Goal: Information Seeking & Learning: Learn about a topic

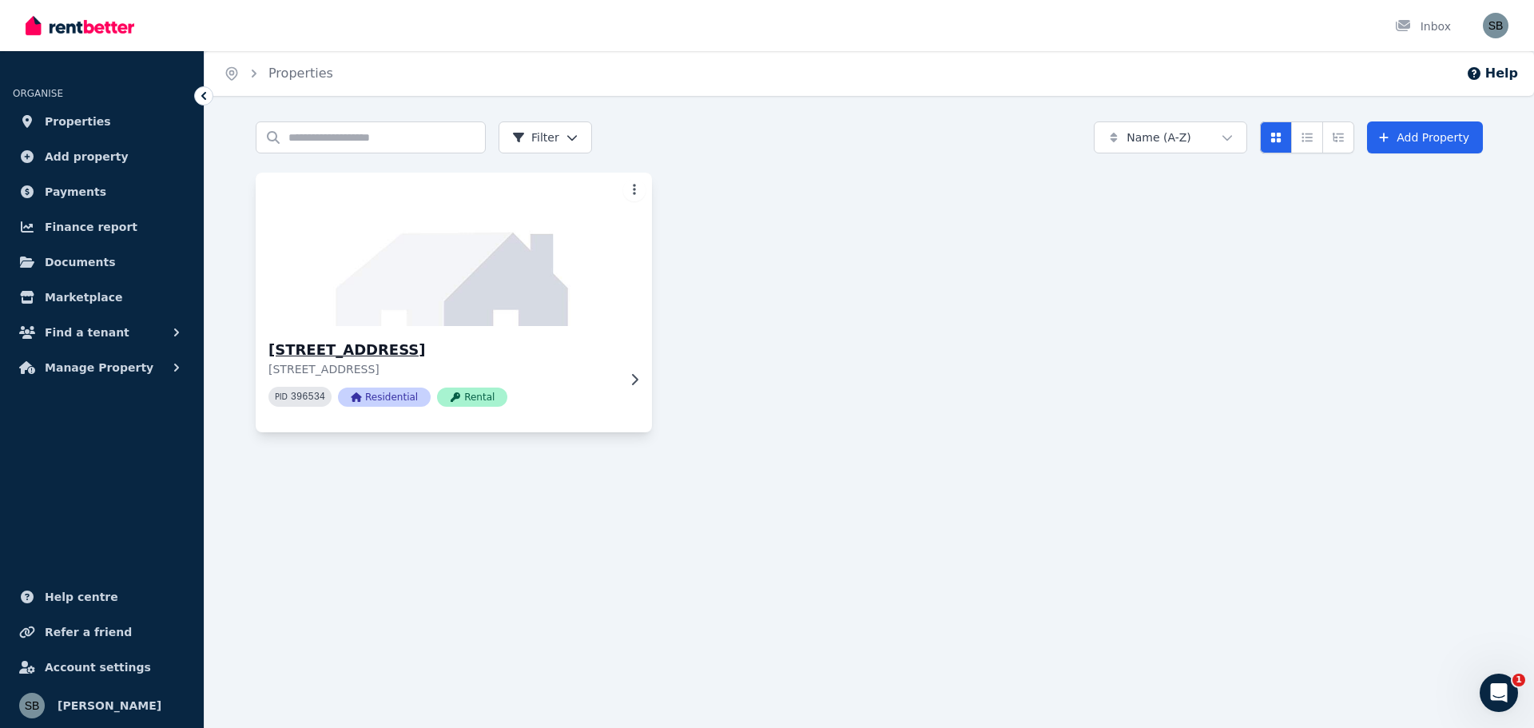
click at [472, 312] on img at bounding box center [454, 249] width 416 height 161
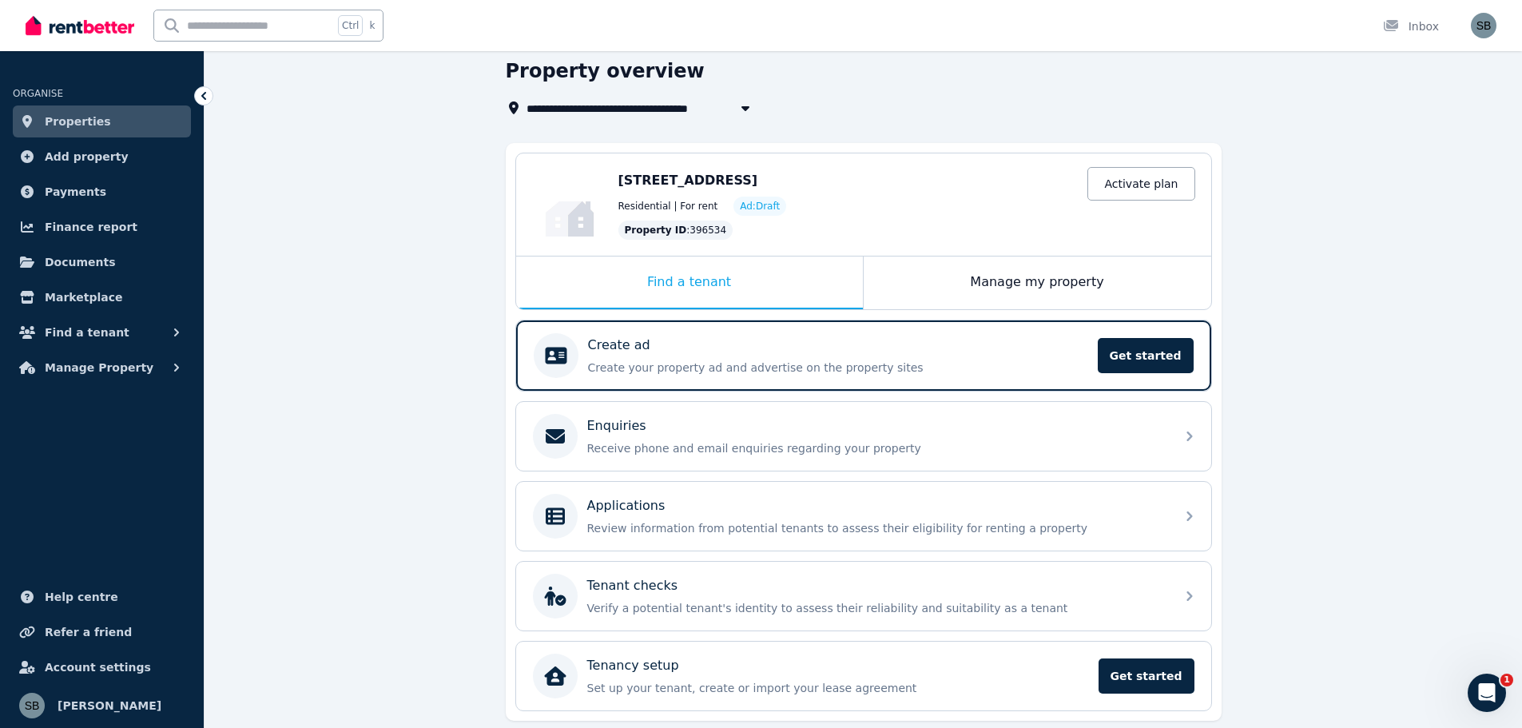
scroll to position [37, 0]
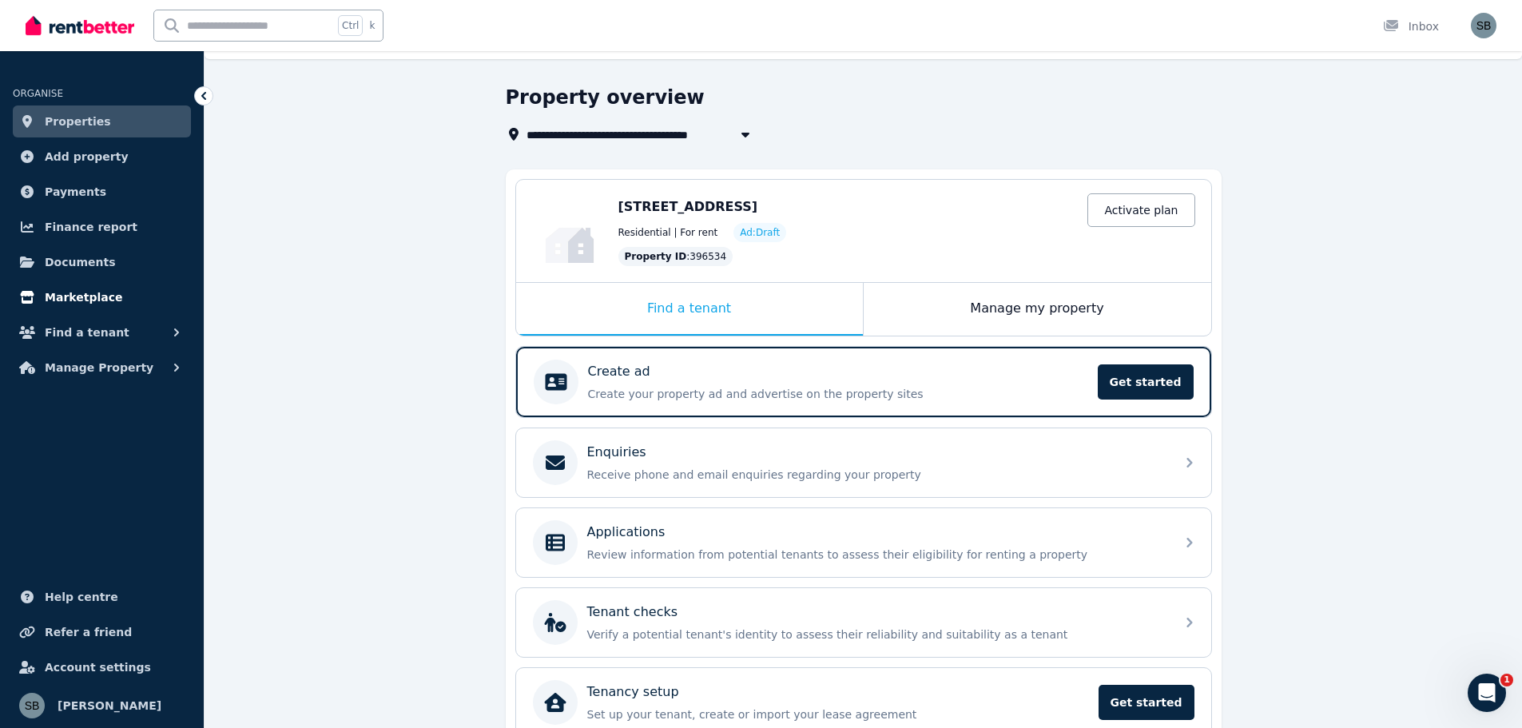
click at [84, 298] on span "Marketplace" at bounding box center [84, 297] width 78 height 19
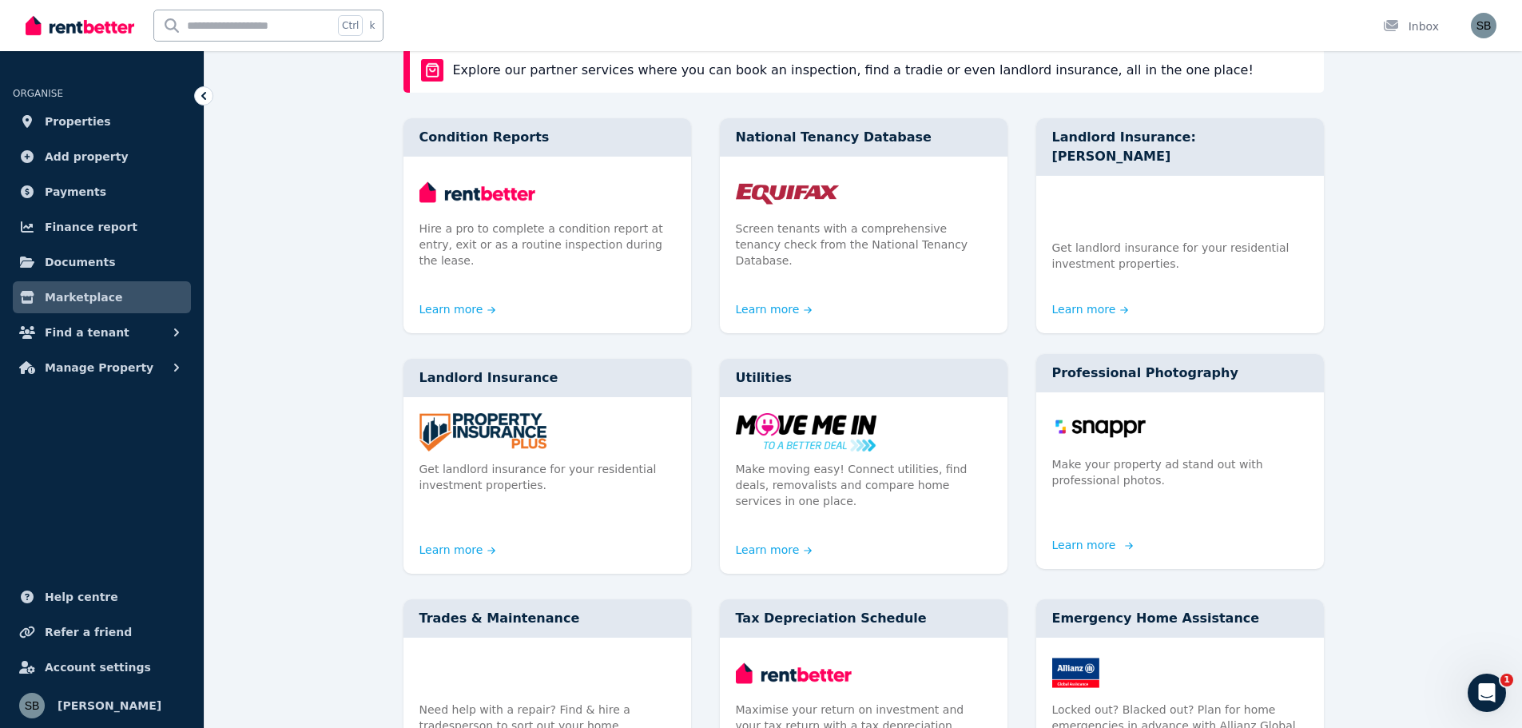
scroll to position [160, 0]
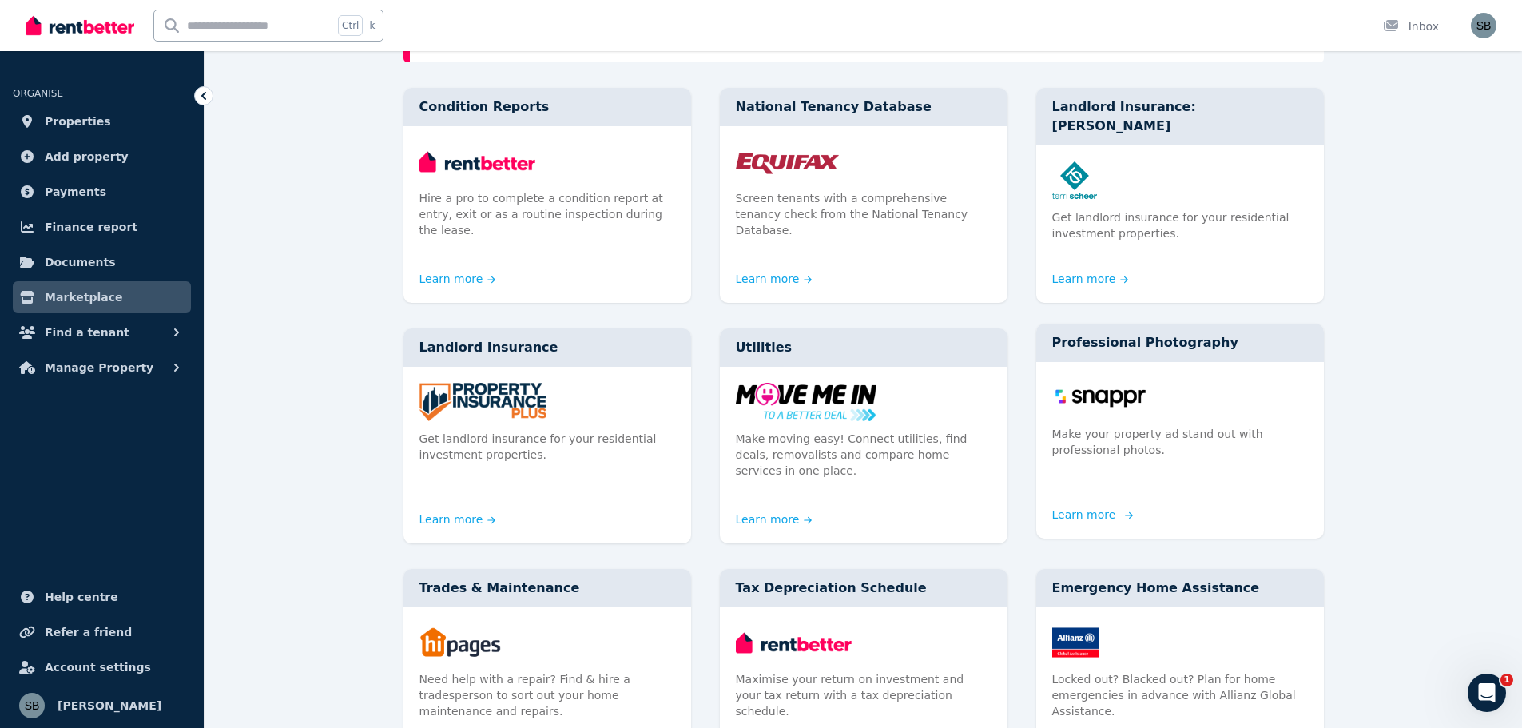
click at [1088, 507] on link "Learn more" at bounding box center [1091, 515] width 77 height 16
